Goal: Task Accomplishment & Management: Manage account settings

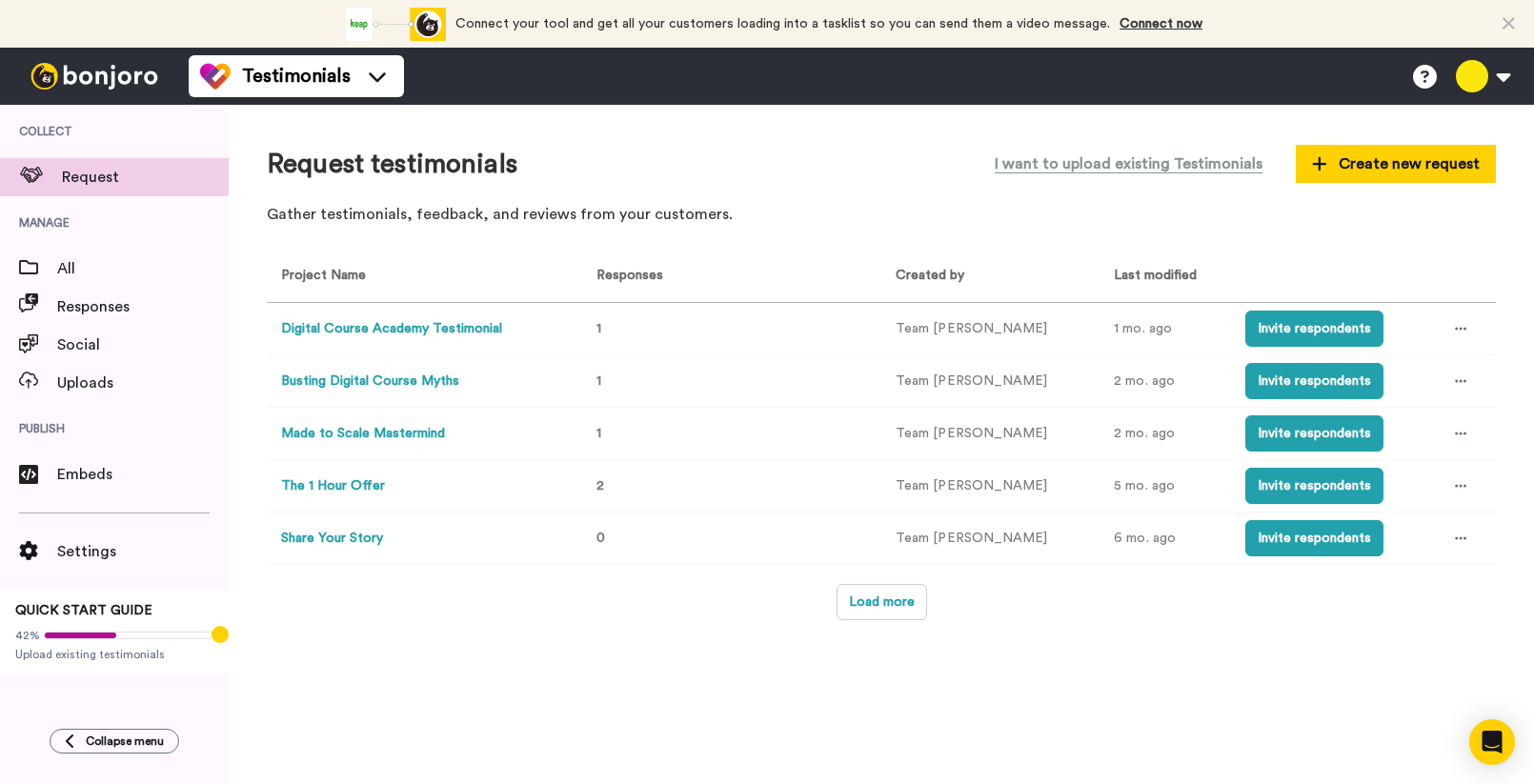
click at [395, 337] on button "Digital Course Academy Testimonial" at bounding box center [392, 329] width 222 height 20
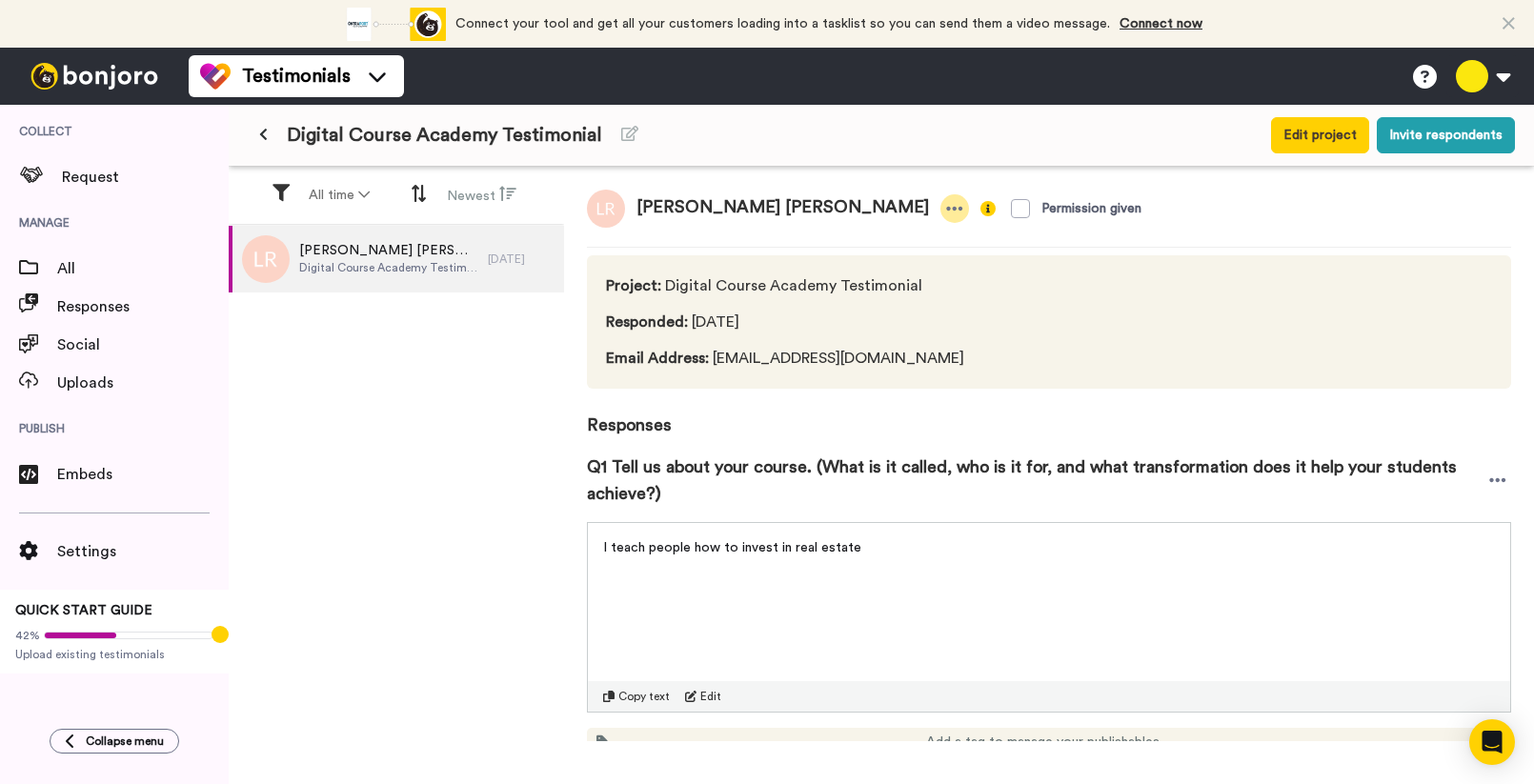
click at [947, 210] on icon at bounding box center [955, 209] width 17 height 4
click at [695, 259] on li "Delete response" at bounding box center [694, 267] width 163 height 26
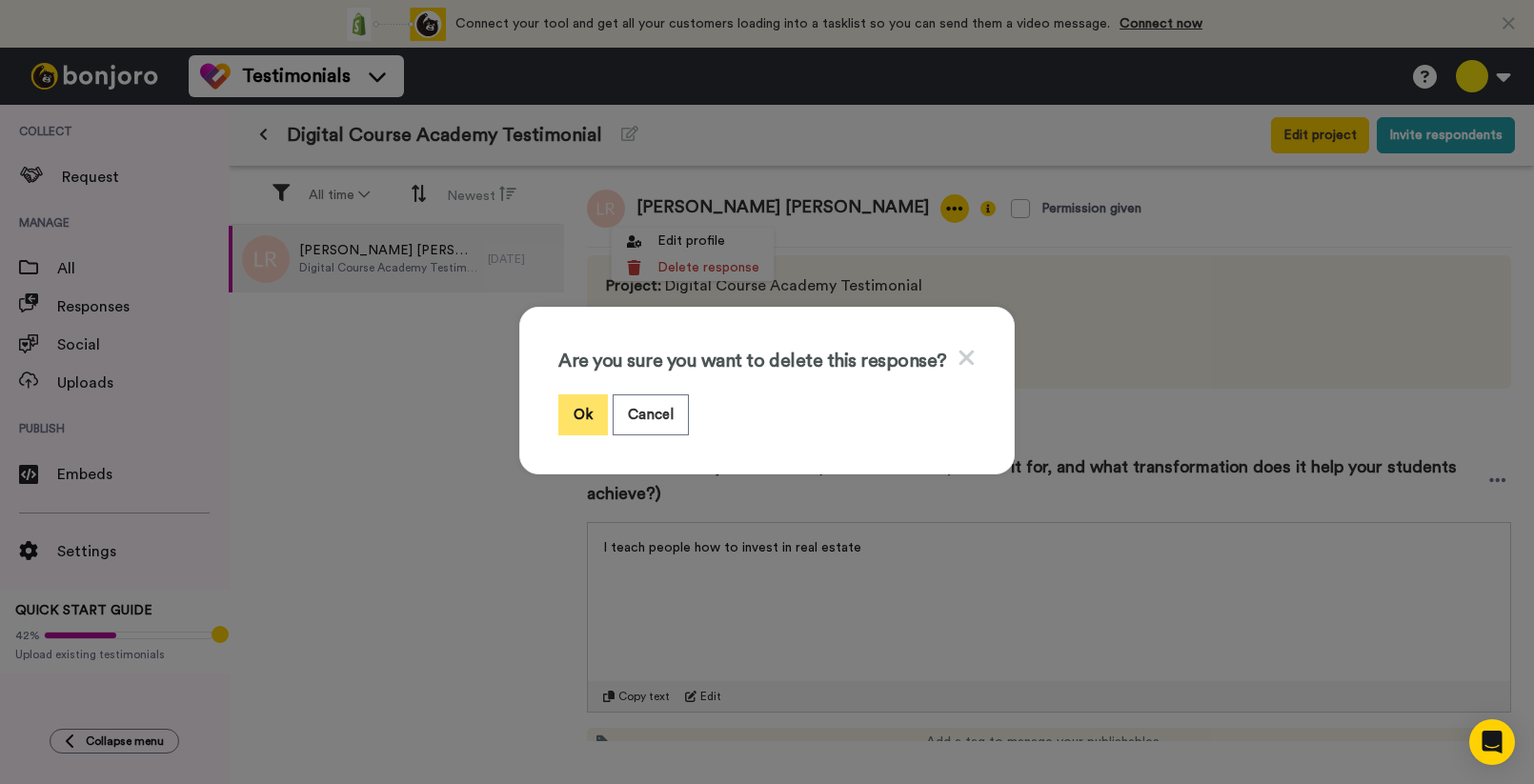
click at [581, 428] on button "Ok" at bounding box center [583, 415] width 50 height 41
